Goal: Find specific page/section: Find specific page/section

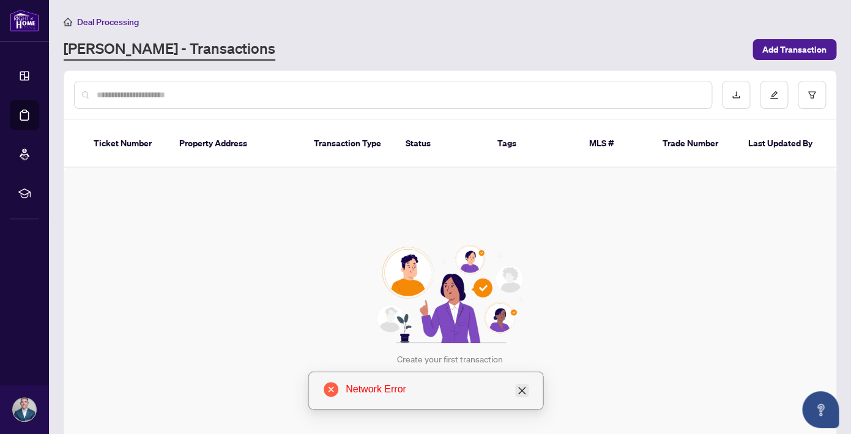
click at [519, 385] on icon "close" at bounding box center [522, 390] width 10 height 10
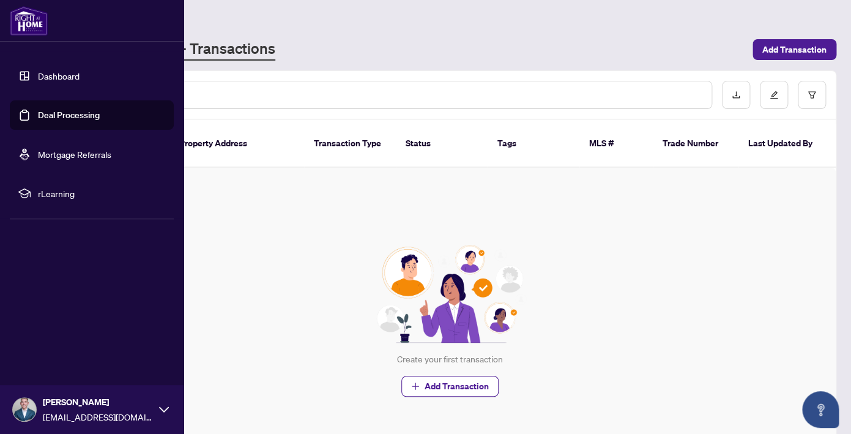
click at [62, 78] on link "Dashboard" at bounding box center [59, 75] width 42 height 11
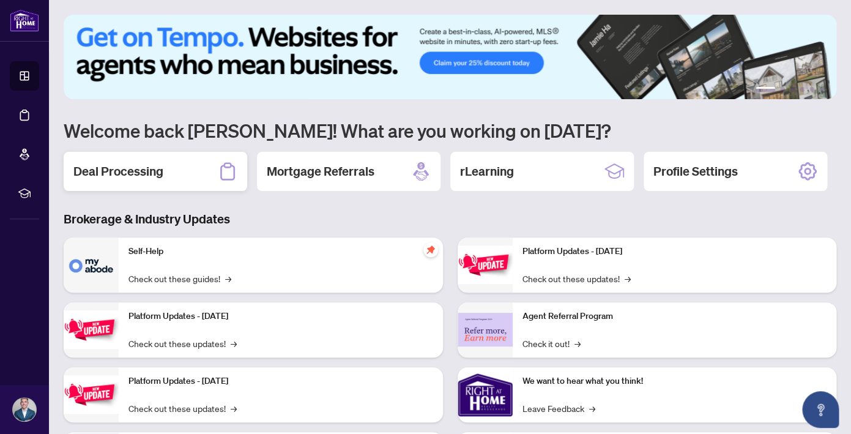
click at [180, 165] on div "Deal Processing" at bounding box center [156, 171] width 184 height 39
click at [141, 168] on h2 "Deal Processing" at bounding box center [118, 171] width 90 height 17
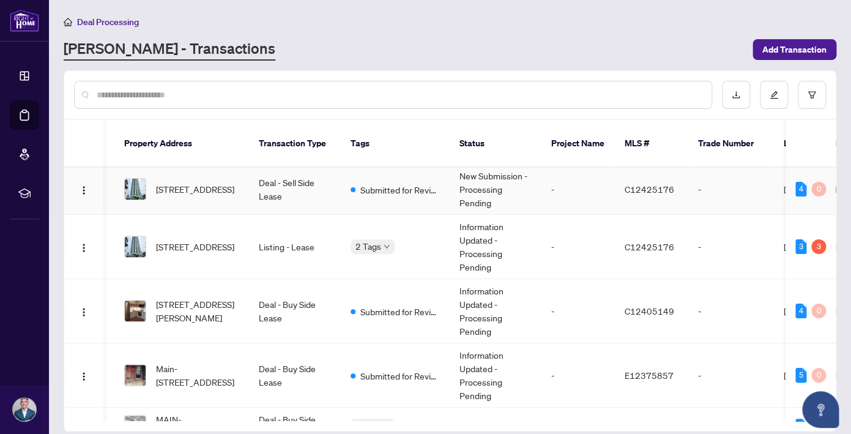
scroll to position [2, 69]
